Goal: Task Accomplishment & Management: Complete application form

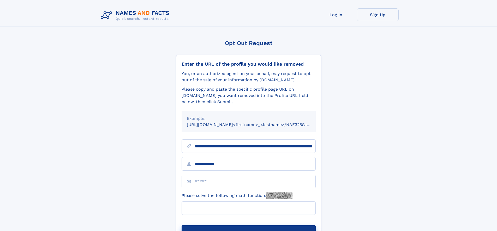
type input "**********"
type input "**"
click at [248, 225] on button "Submit Opt Out Request" at bounding box center [248, 233] width 134 height 17
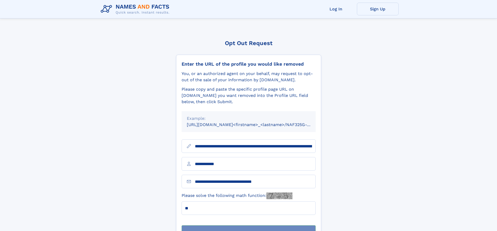
scroll to position [17, 0]
